Goal: Transaction & Acquisition: Purchase product/service

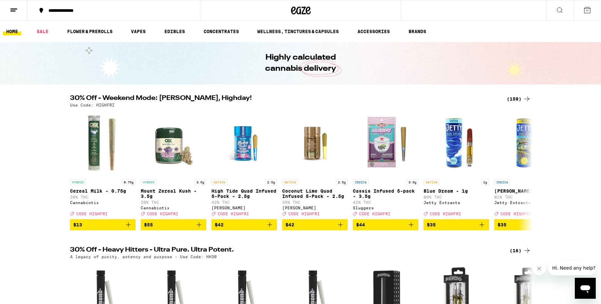
click at [516, 96] on div "(159)" at bounding box center [518, 99] width 24 height 8
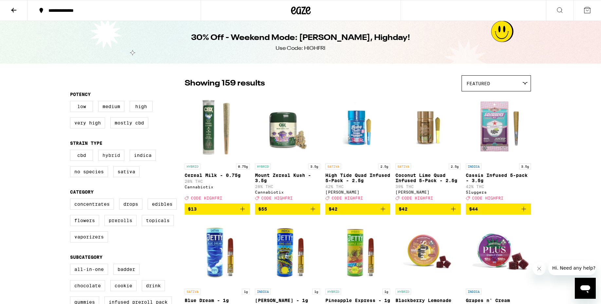
click at [109, 161] on label "Hybrid" at bounding box center [111, 155] width 26 height 11
click at [72, 151] on input "Hybrid" at bounding box center [71, 151] width 0 height 0
checkbox input "true"
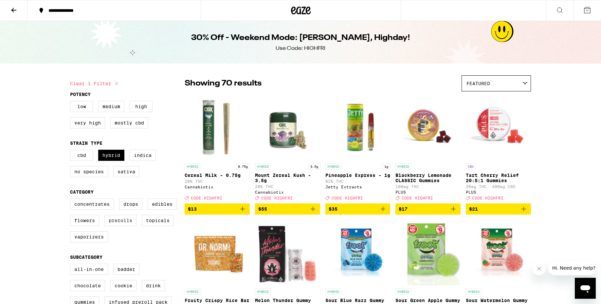
scroll to position [11, 0]
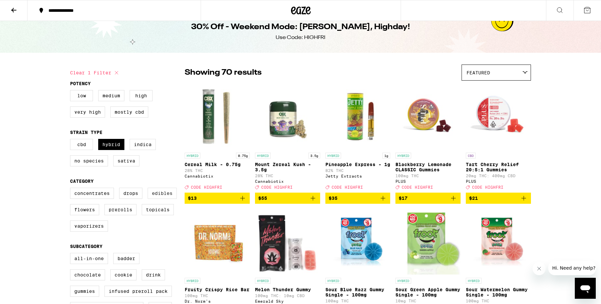
click at [160, 199] on label "Edibles" at bounding box center [162, 192] width 29 height 11
click at [72, 189] on input "Edibles" at bounding box center [71, 188] width 0 height 0
checkbox input "true"
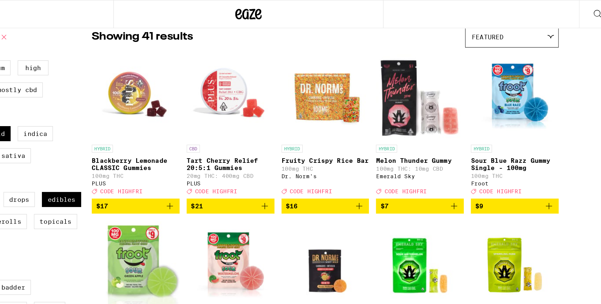
scroll to position [56, 0]
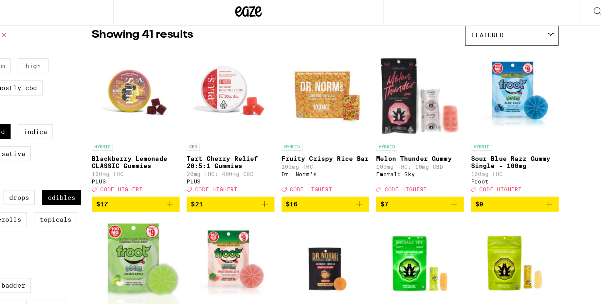
click at [209, 114] on div "HYBRID" at bounding box center [217, 111] width 65 height 6
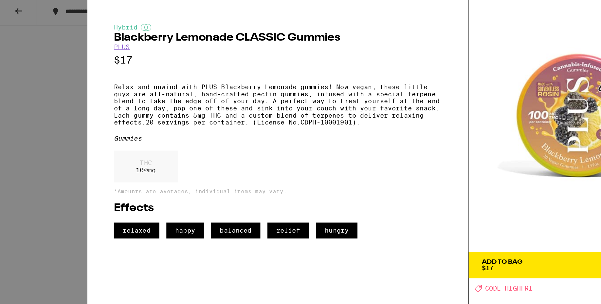
click at [44, 70] on div "Hybrid Blackberry Lemonade CLASSIC Gummies PLUS $17 Relax and unwind with PLUS …" at bounding box center [300, 152] width 601 height 304
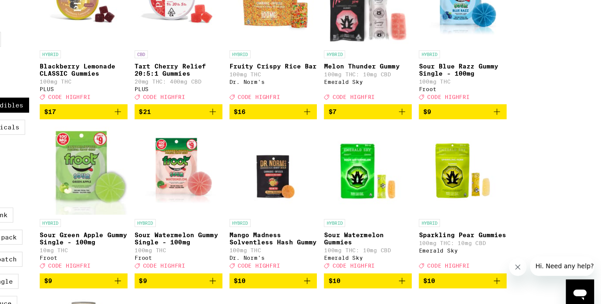
scroll to position [91, 0]
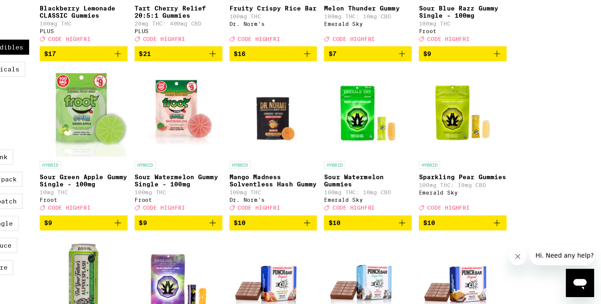
click at [361, 217] on p "Mango Madness Solventless Hash Gummy" at bounding box center [357, 212] width 65 height 10
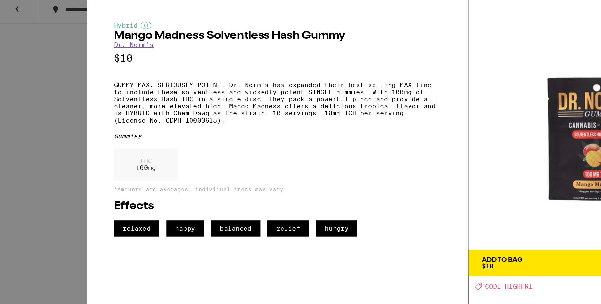
scroll to position [91, 0]
